Goal: Navigation & Orientation: Find specific page/section

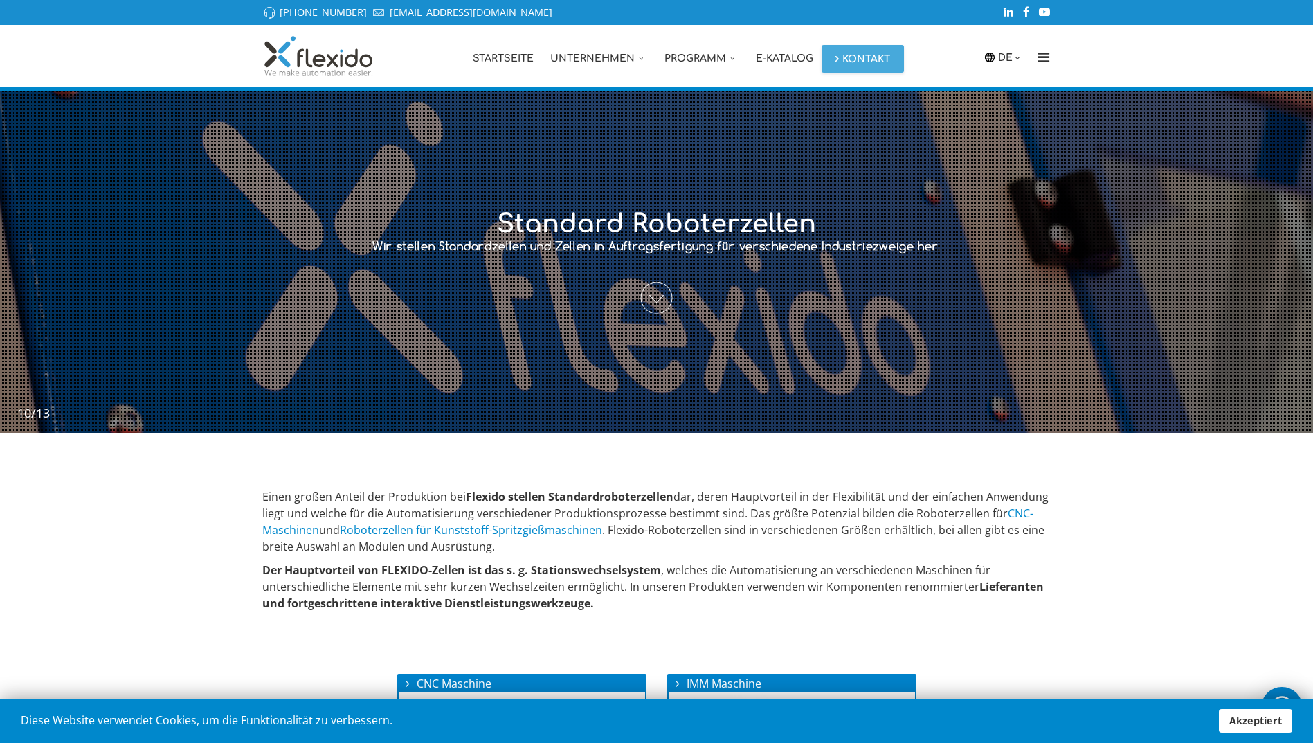
click at [651, 296] on span at bounding box center [657, 298] width 32 height 32
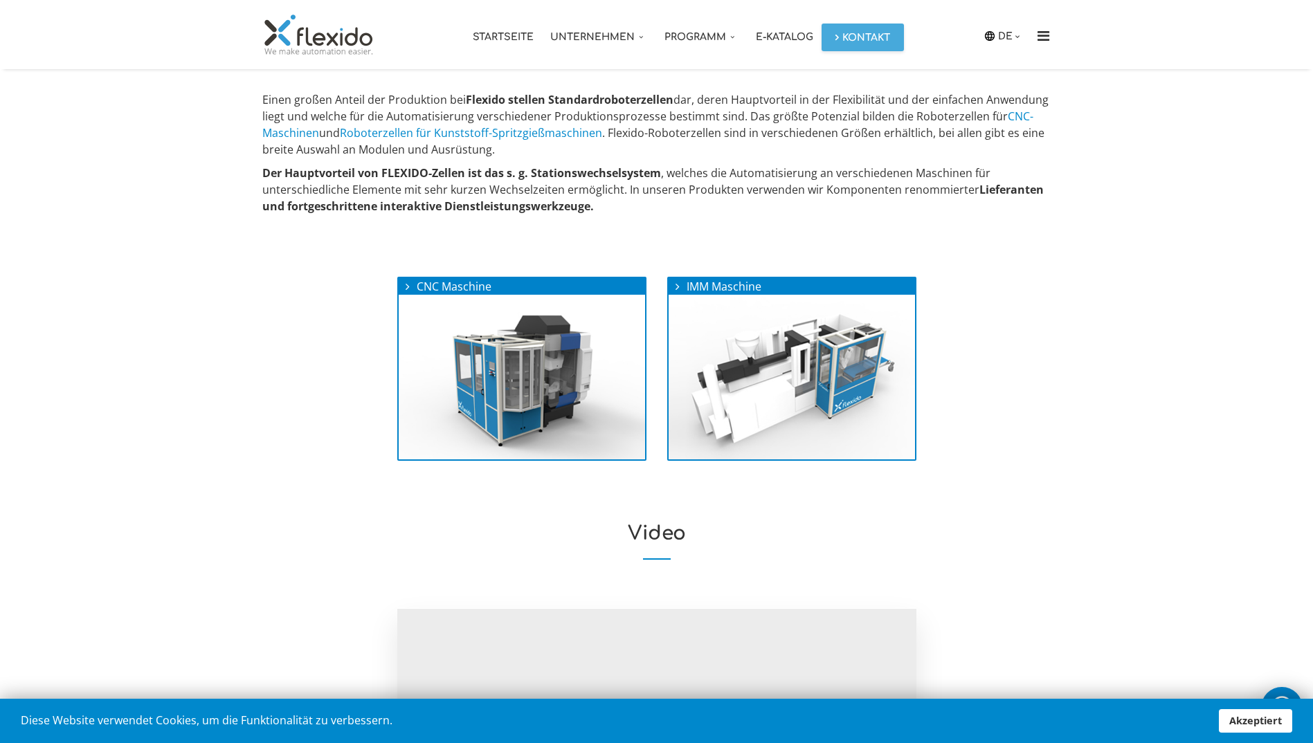
scroll to position [399, 0]
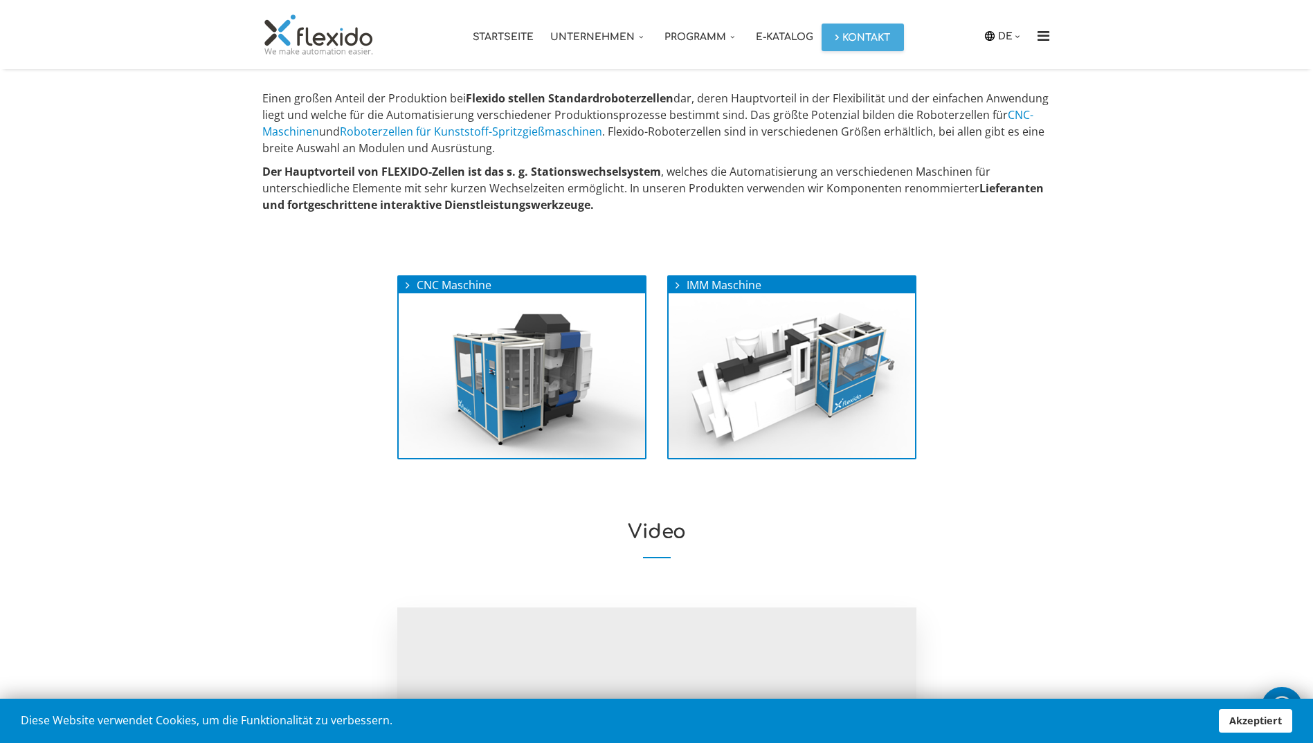
click at [652, 530] on h2 "Video" at bounding box center [656, 540] width 789 height 37
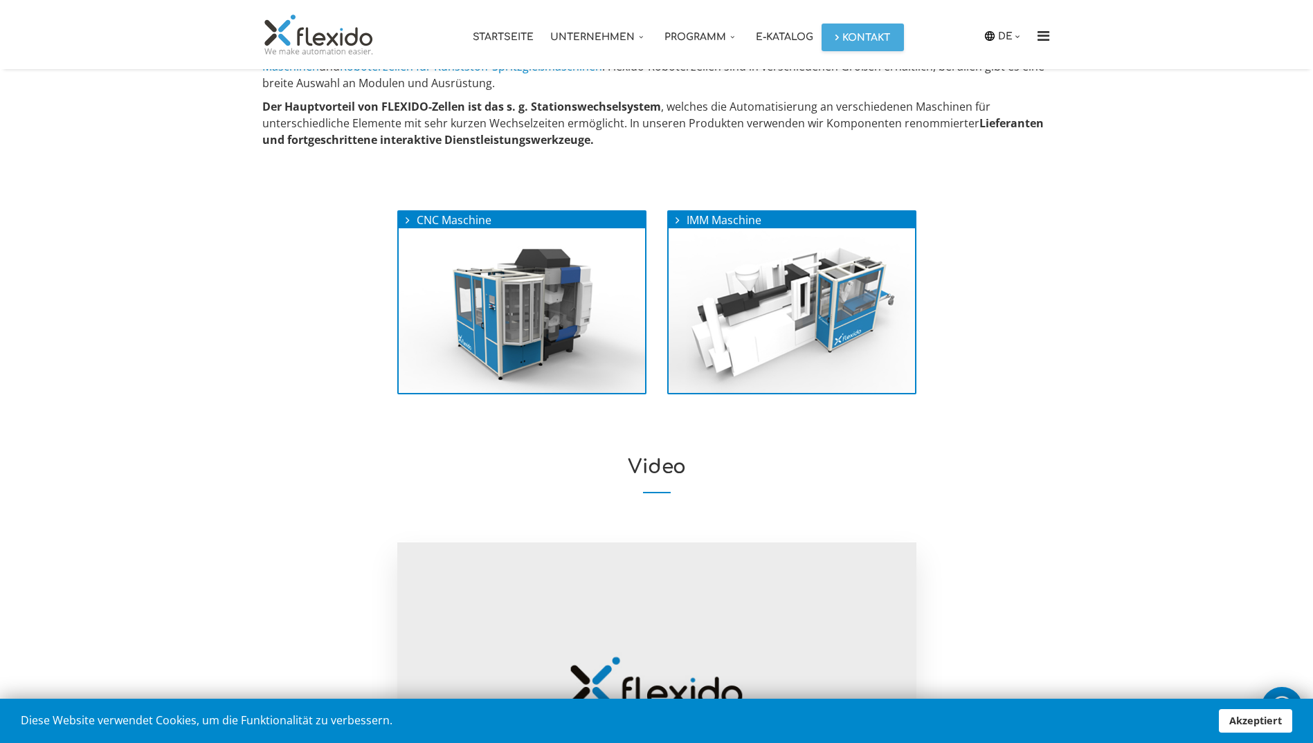
scroll to position [462, 0]
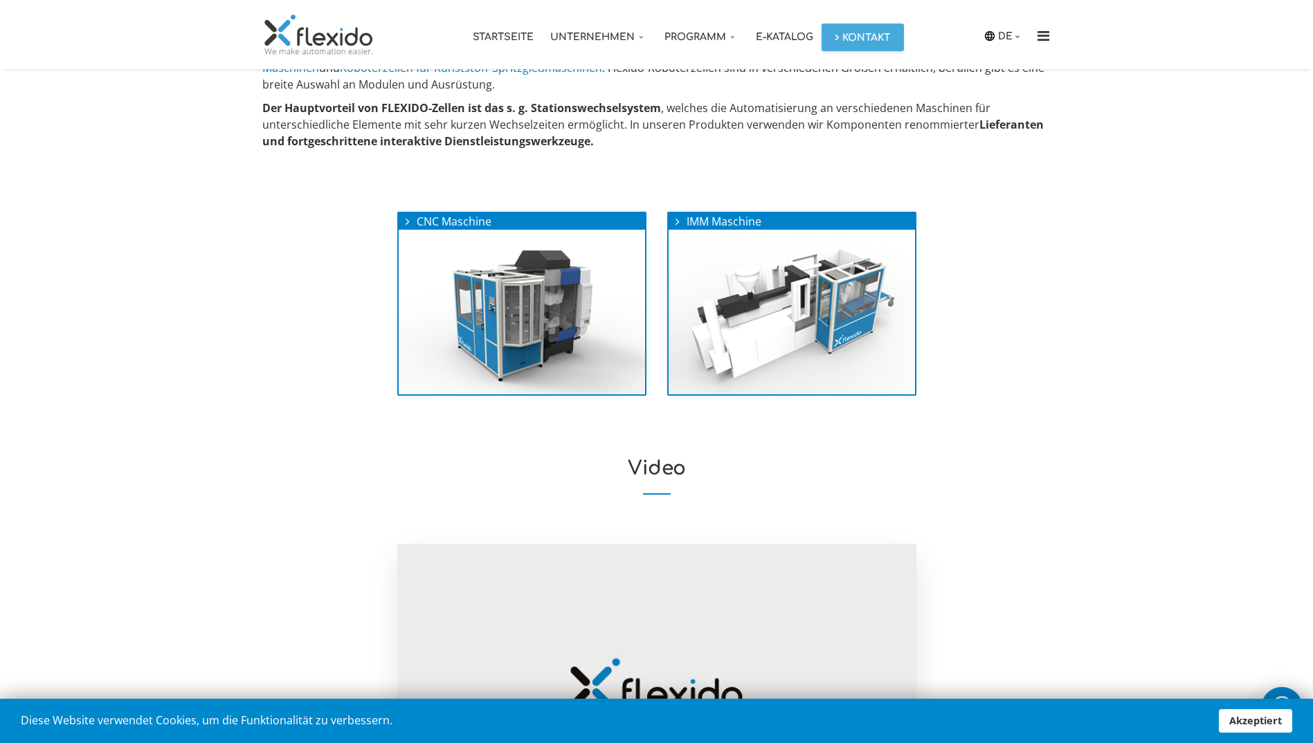
click at [786, 37] on link "E-Katalog" at bounding box center [785, 34] width 74 height 69
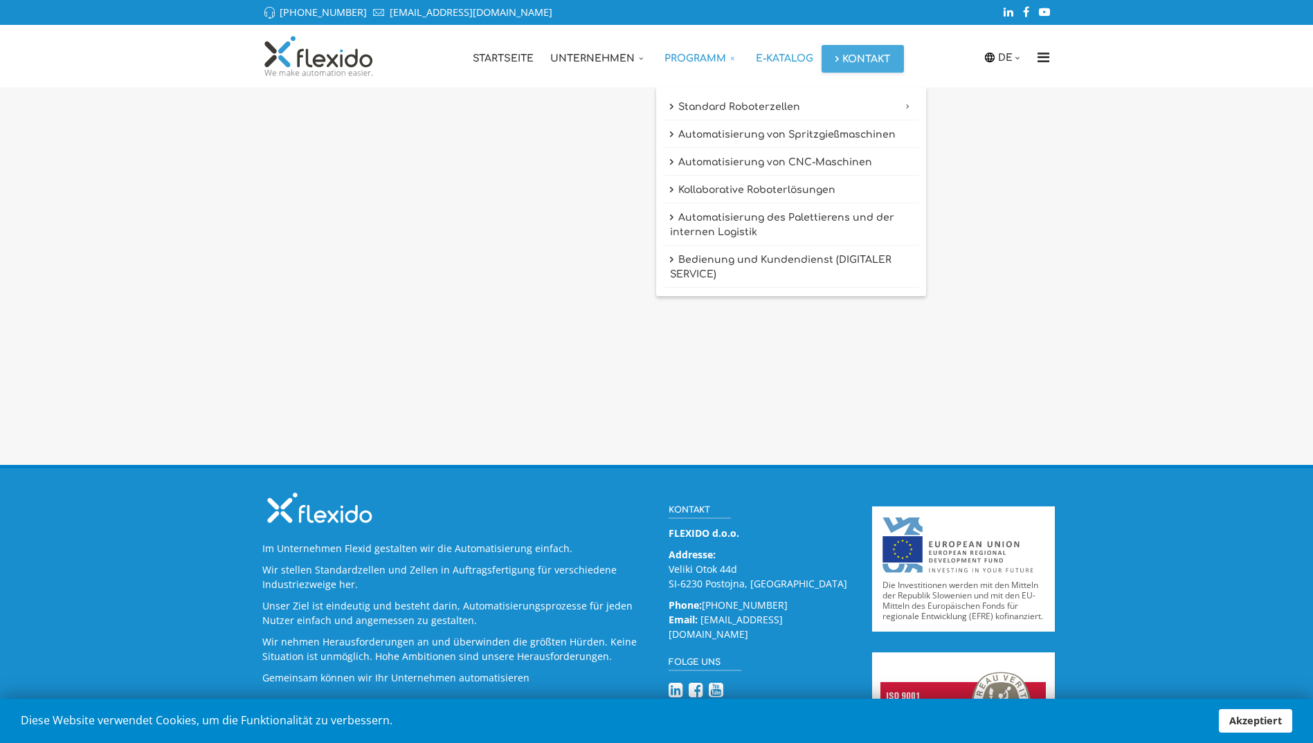
click at [696, 57] on link "Programm" at bounding box center [701, 56] width 91 height 62
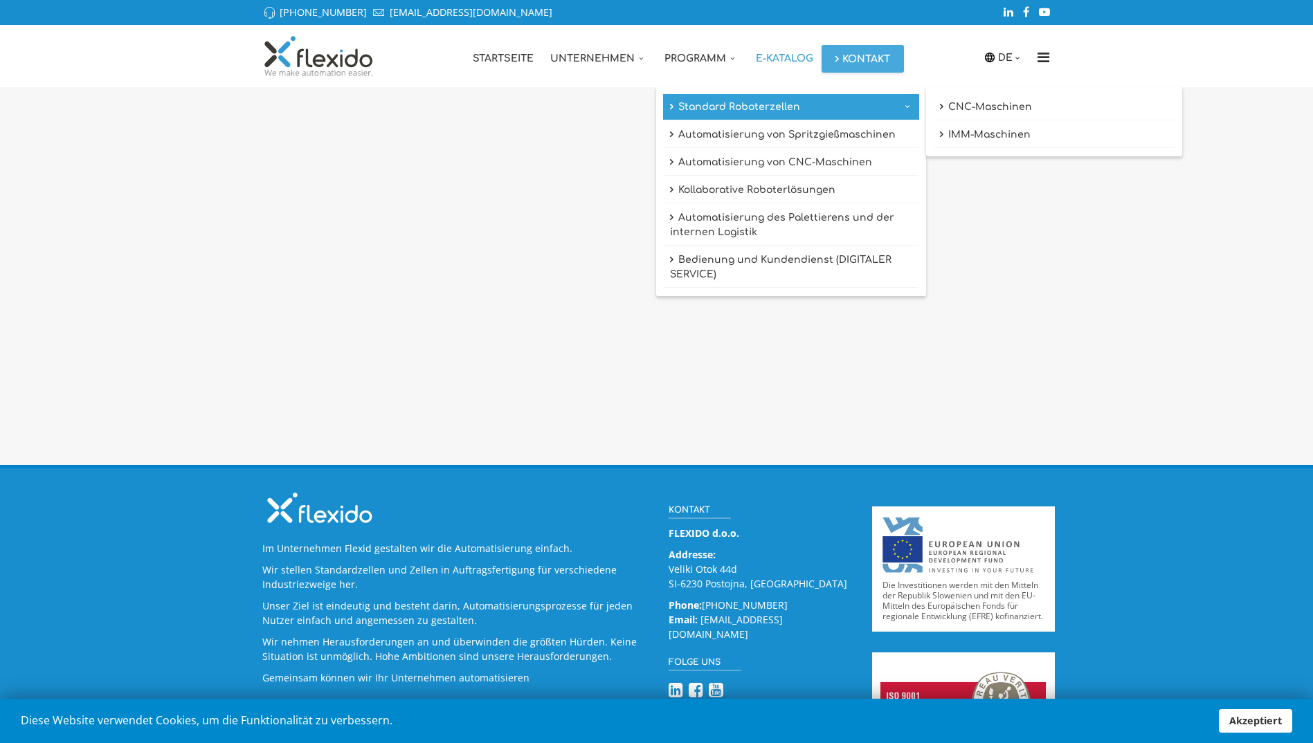
click at [710, 103] on link "Standard Roboterzellen" at bounding box center [791, 107] width 256 height 26
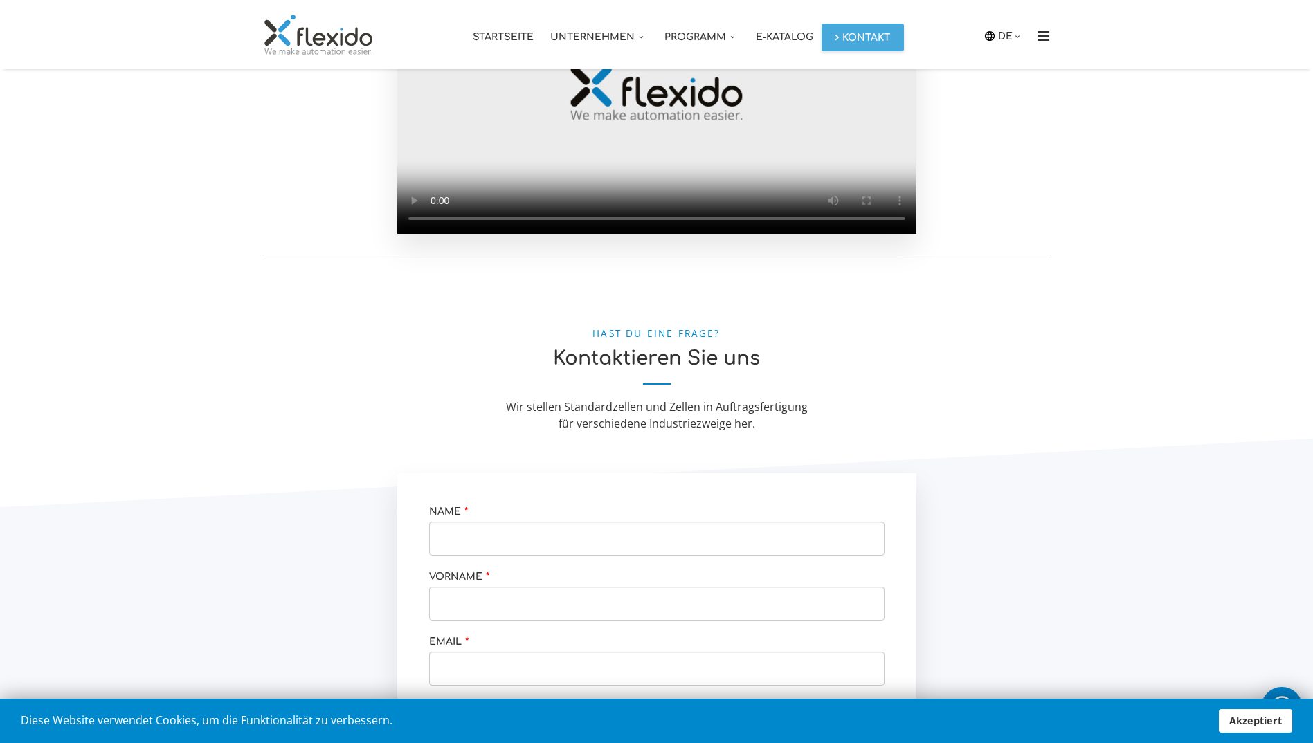
scroll to position [1063, 0]
